Goal: Task Accomplishment & Management: Use online tool/utility

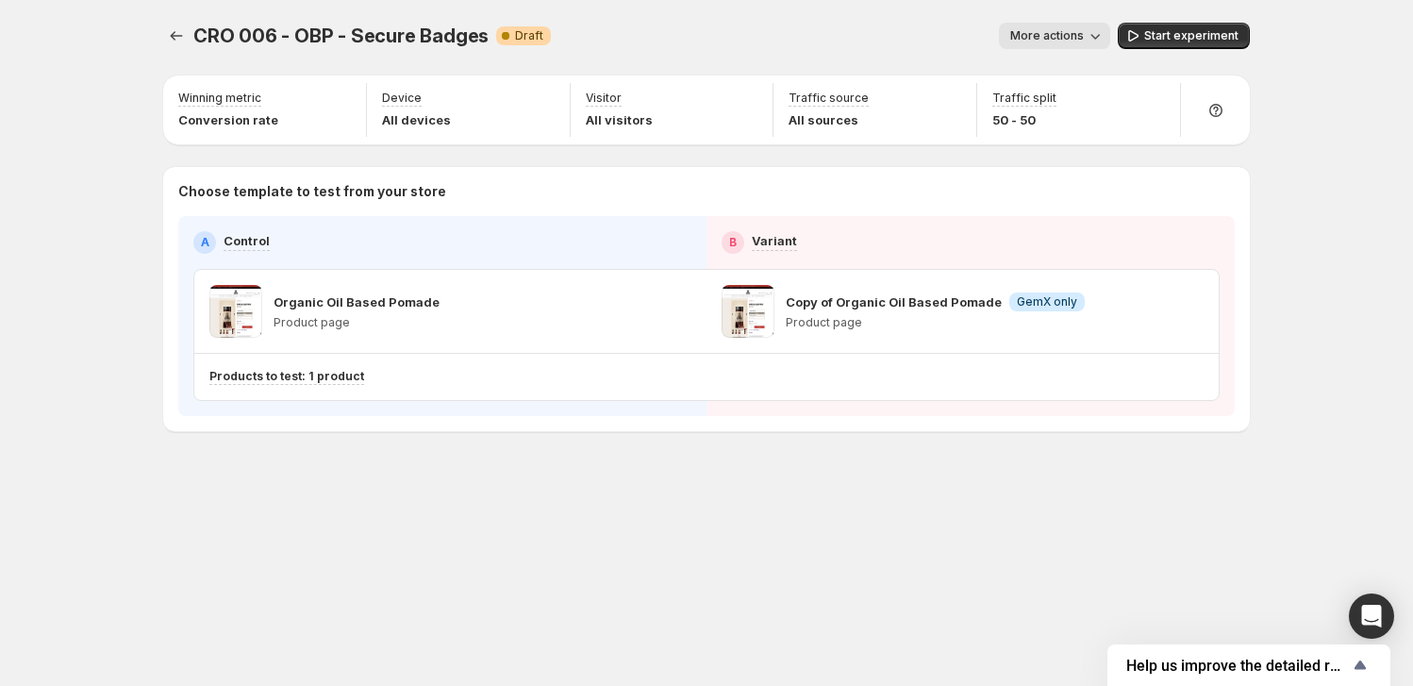
click at [97, 155] on div "CRO 006 - OBP - Secure Badges. This page is ready CRO 006 - OBP - Secure Badges…" at bounding box center [706, 343] width 1413 height 686
click at [827, 171] on div "Choose template to test from your store A Control B Variant Organic Oil Based P…" at bounding box center [706, 299] width 1087 height 264
click at [787, 19] on div "CRO 006 - OBP - Secure Badges. This page is ready CRO 006 - OBP - Secure Badges…" at bounding box center [706, 36] width 1087 height 72
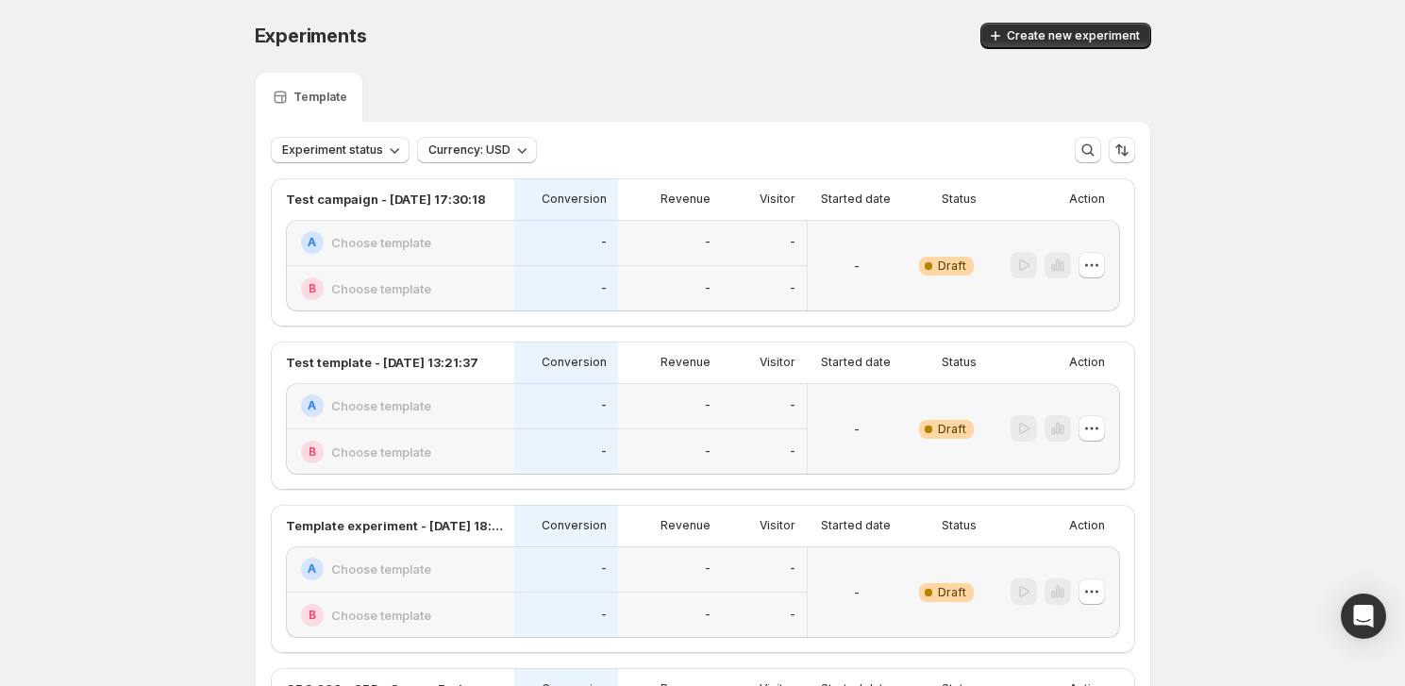
scroll to position [344, 0]
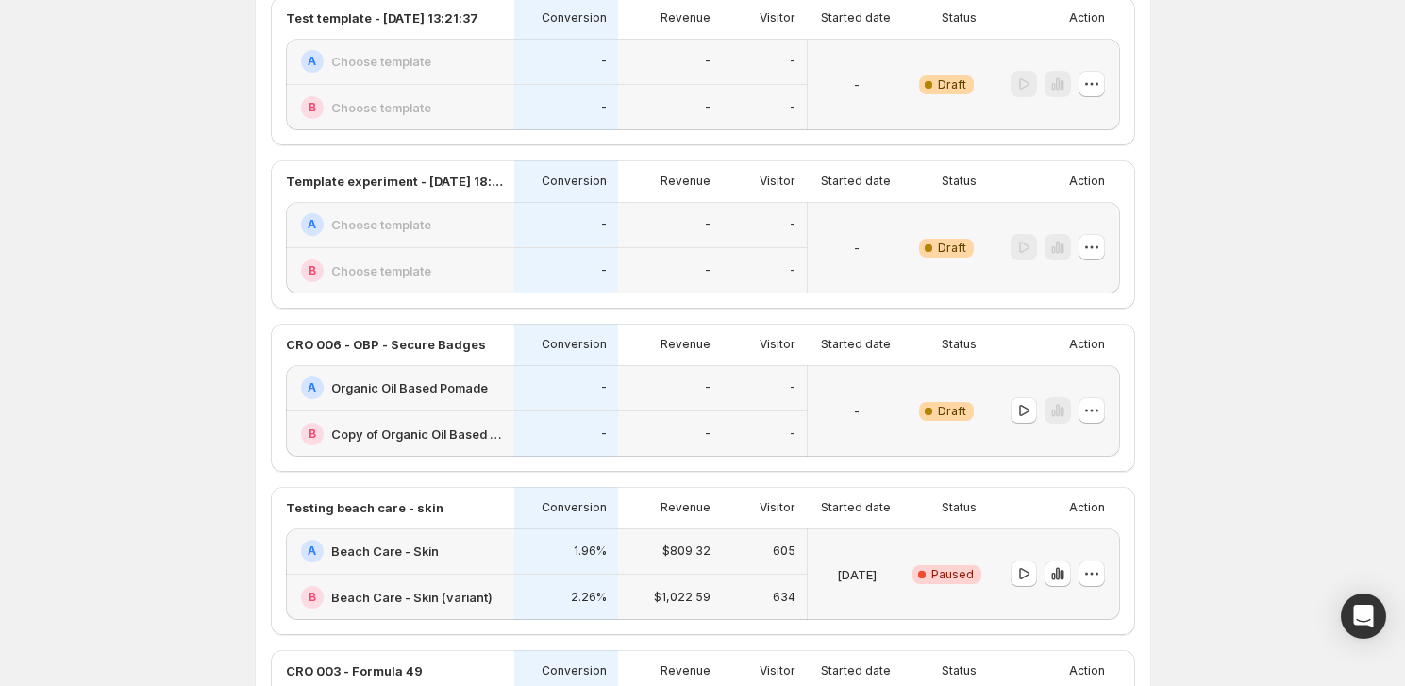
click at [245, 200] on div "Experiments. This page is ready Experiments Create new experiment Template Expe…" at bounding box center [702, 694] width 941 height 2076
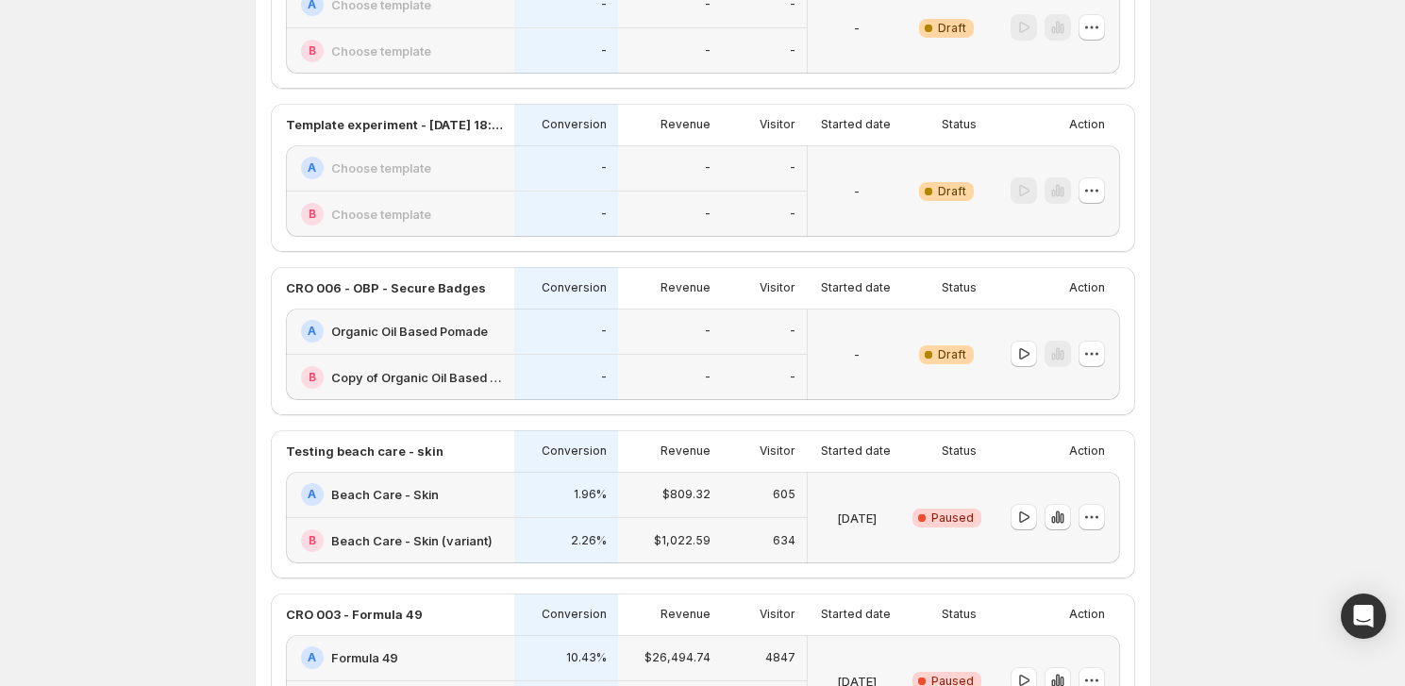
scroll to position [430, 0]
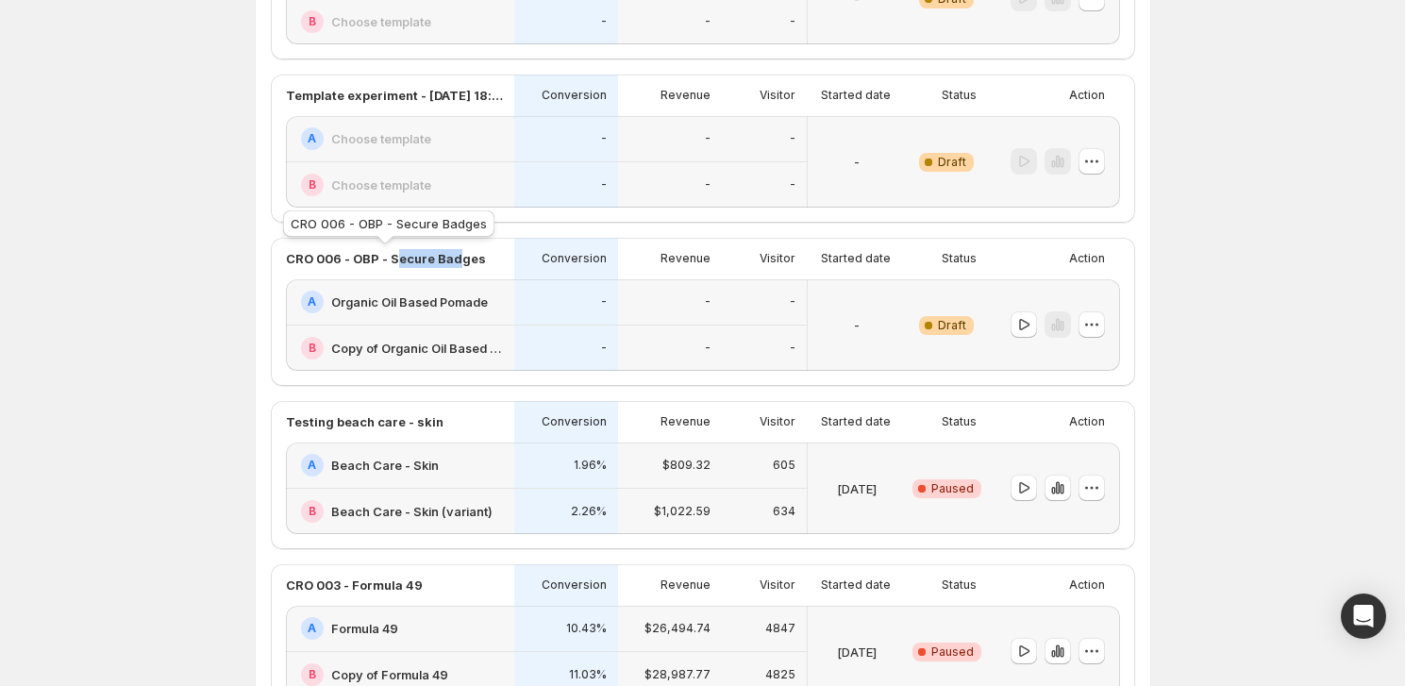
drag, startPoint x: 397, startPoint y: 253, endPoint x: 461, endPoint y: 257, distance: 64.3
click at [461, 257] on p "CRO 006 - OBP - Secure Badges" at bounding box center [386, 258] width 200 height 19
click at [196, 378] on div "Experiments. This page is ready Experiments Create new experiment Template Expe…" at bounding box center [702, 608] width 1405 height 2076
click at [96, 27] on div "Experiments. This page is ready Experiments Create new experiment Template Expe…" at bounding box center [702, 608] width 1405 height 2076
